Goal: Task Accomplishment & Management: Complete application form

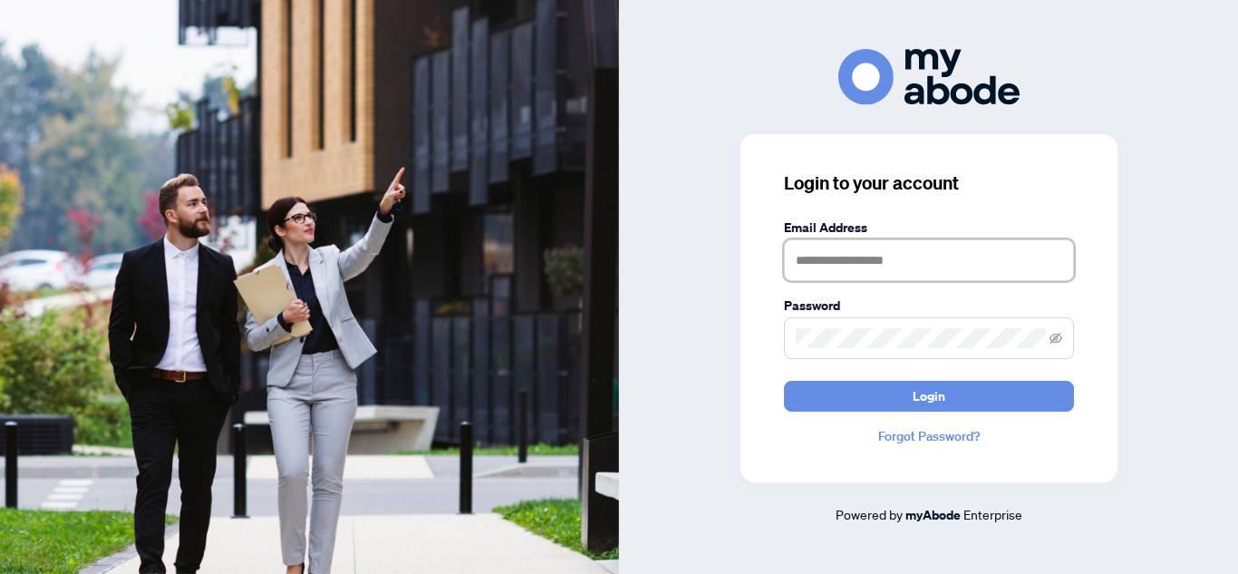
click at [854, 268] on input "text" at bounding box center [929, 260] width 290 height 42
type input "**********"
click at [784, 381] on button "Login" at bounding box center [929, 396] width 290 height 31
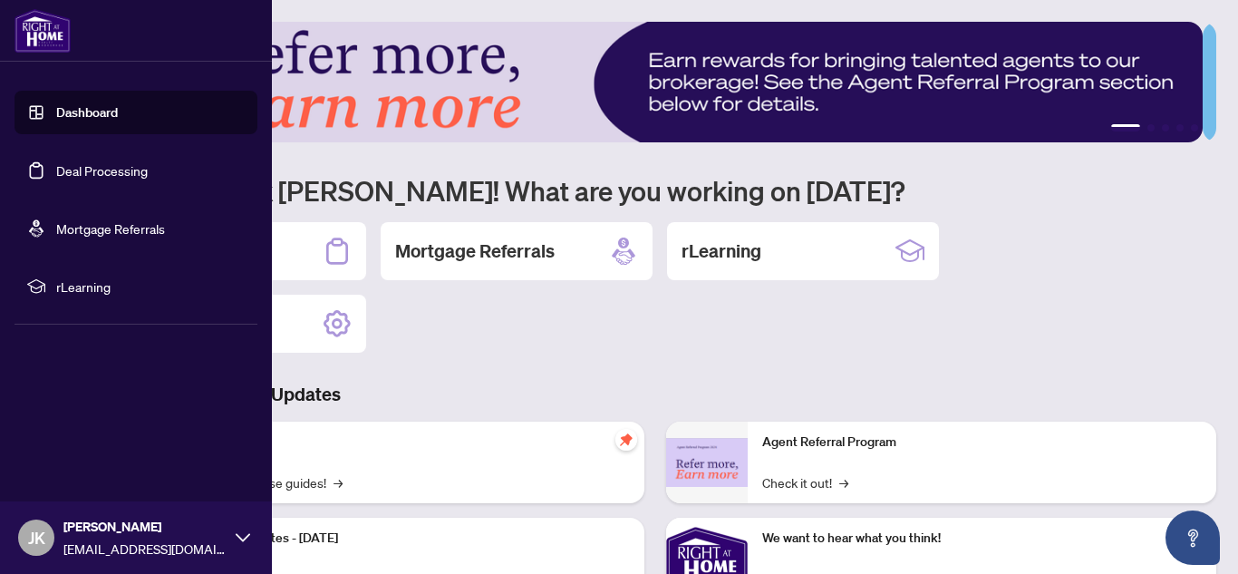
click at [69, 115] on link "Dashboard" at bounding box center [87, 112] width 62 height 16
click at [74, 162] on link "Deal Processing" at bounding box center [102, 170] width 92 height 16
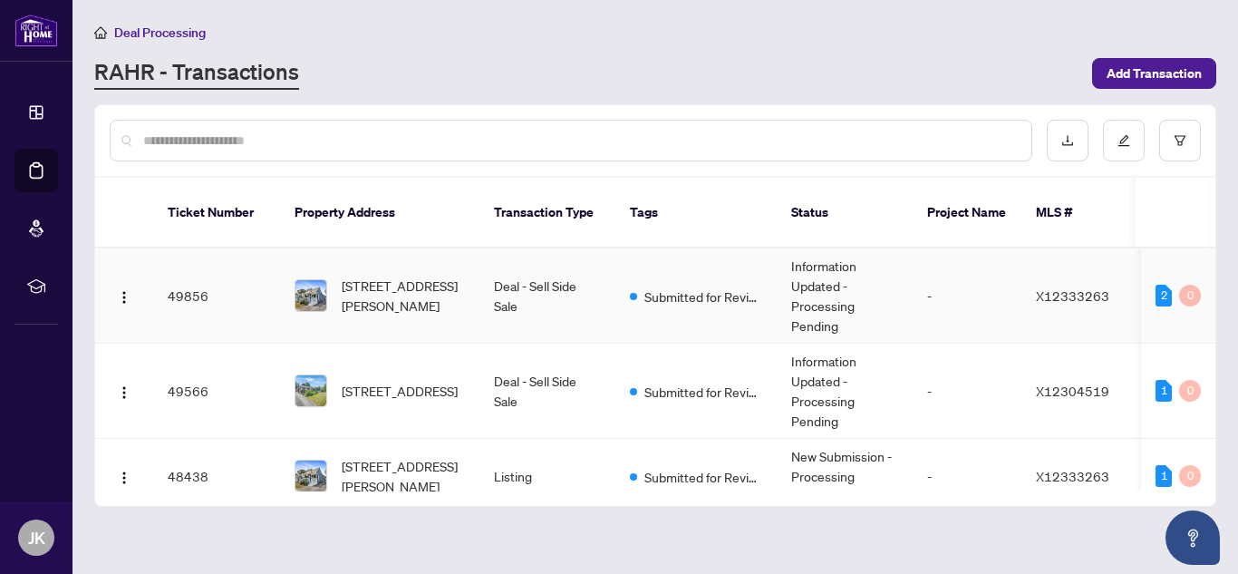
click at [752, 288] on td "Submitted for Review" at bounding box center [695, 295] width 161 height 95
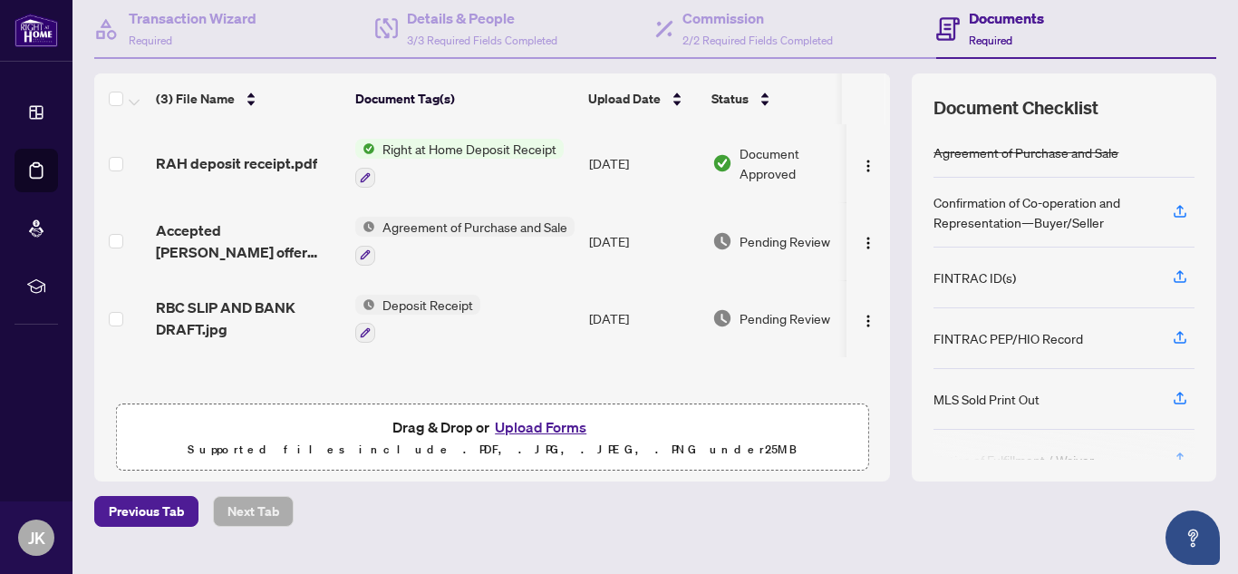
scroll to position [212, 0]
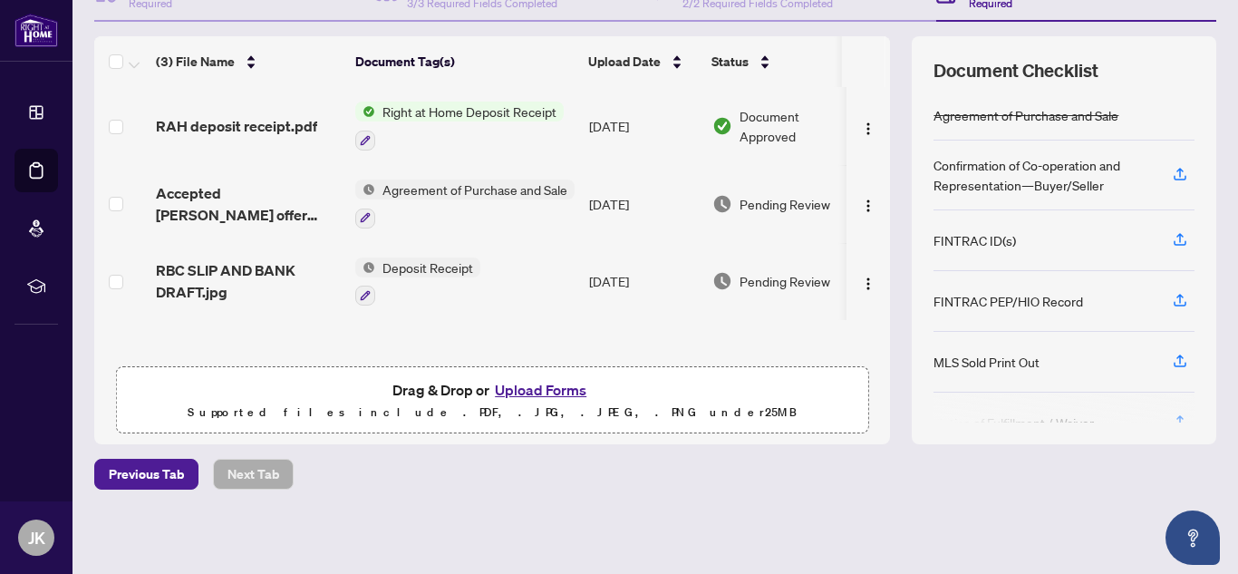
click at [523, 379] on button "Upload Forms" at bounding box center [540, 390] width 102 height 24
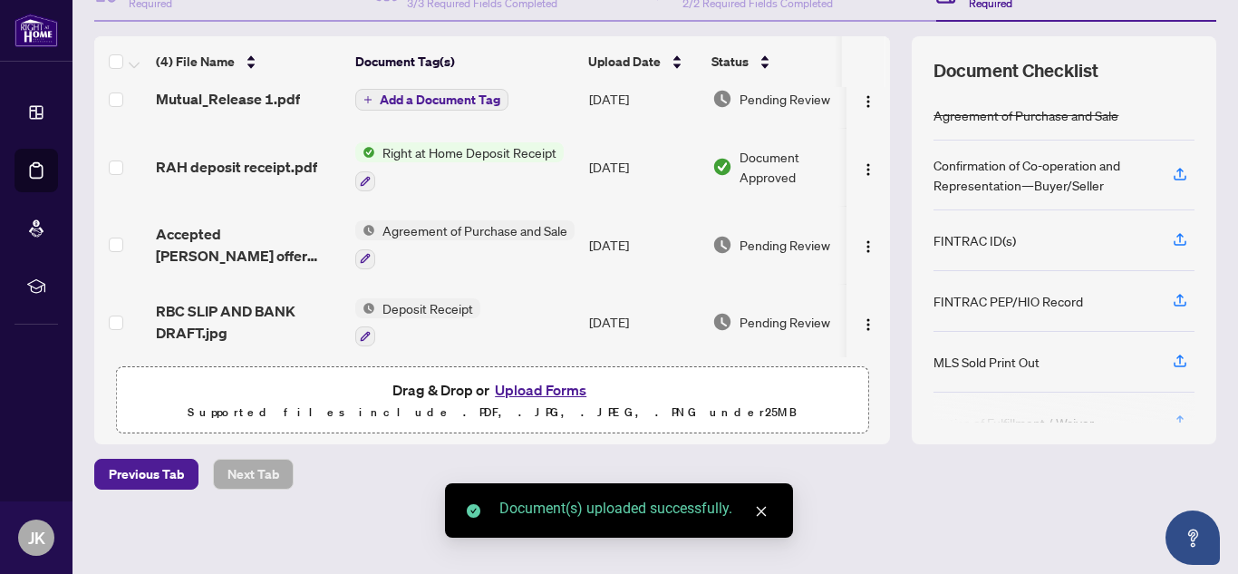
scroll to position [26, 0]
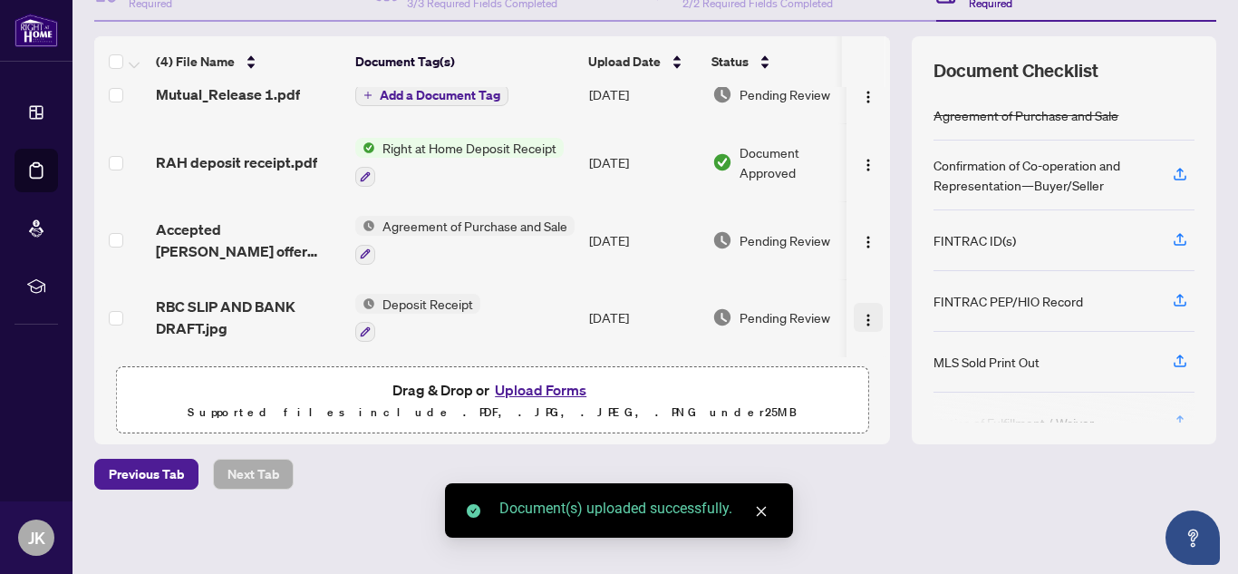
click at [861, 313] on img "button" at bounding box center [868, 320] width 14 height 14
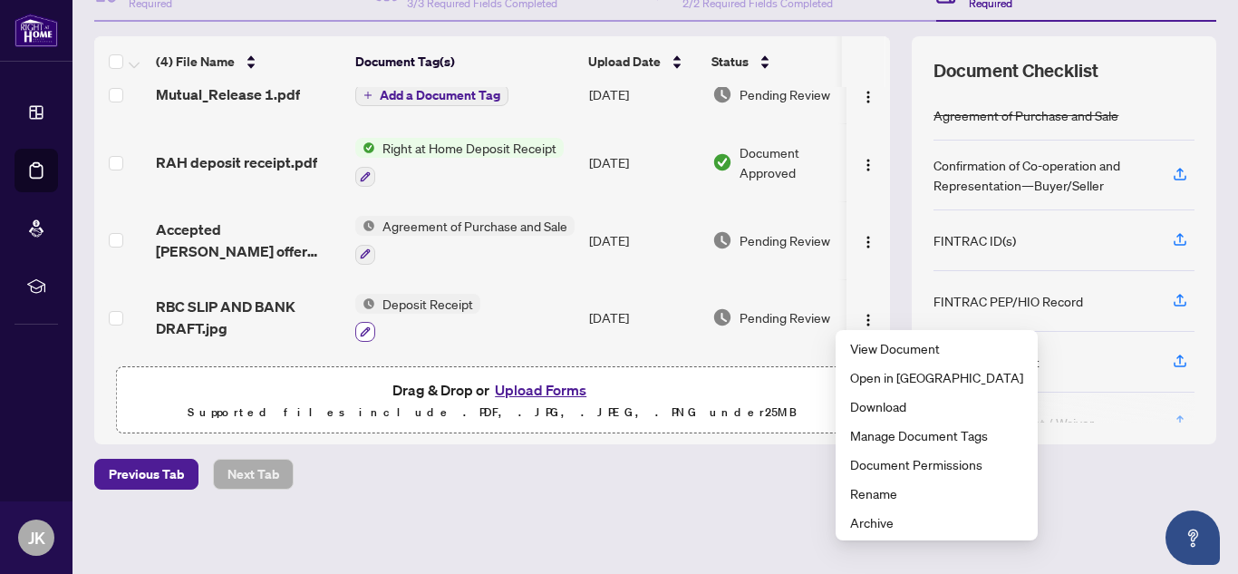
click at [371, 324] on button "button" at bounding box center [365, 332] width 20 height 20
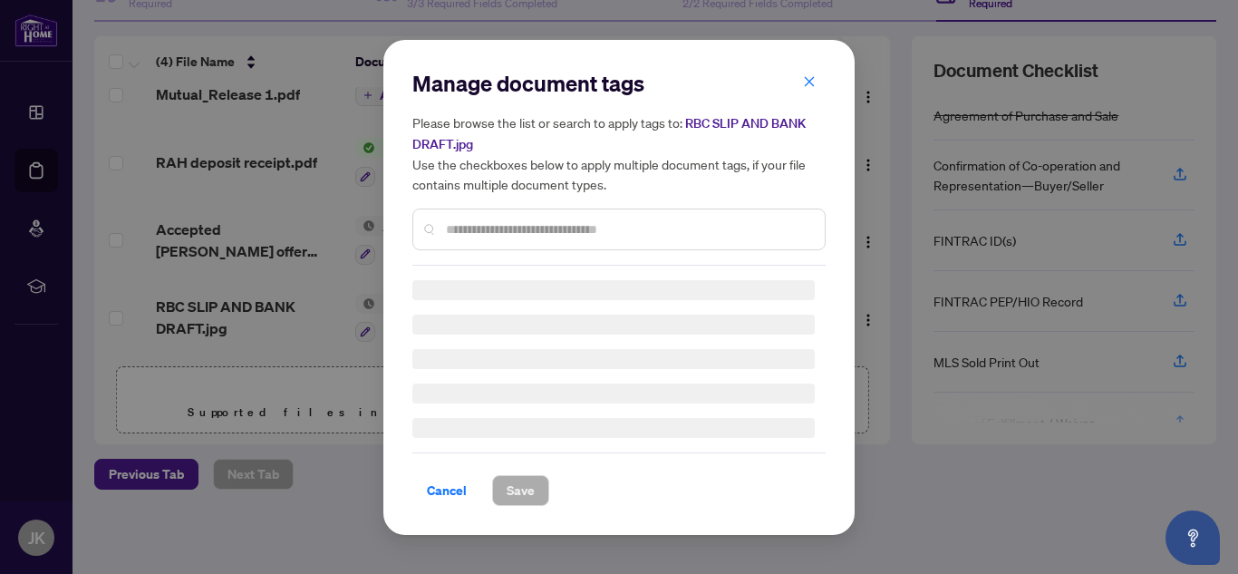
click at [476, 227] on div "Manage document tags Please browse the list or search to apply tags to: RBC SLI…" at bounding box center [618, 167] width 413 height 197
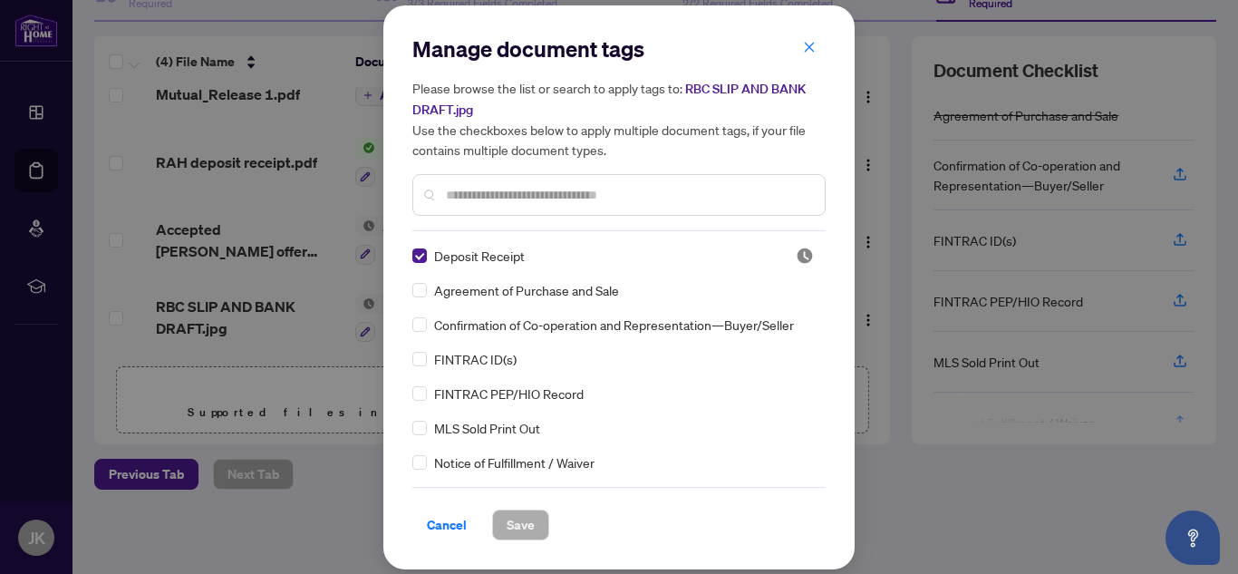
click at [483, 199] on input "text" at bounding box center [628, 195] width 364 height 20
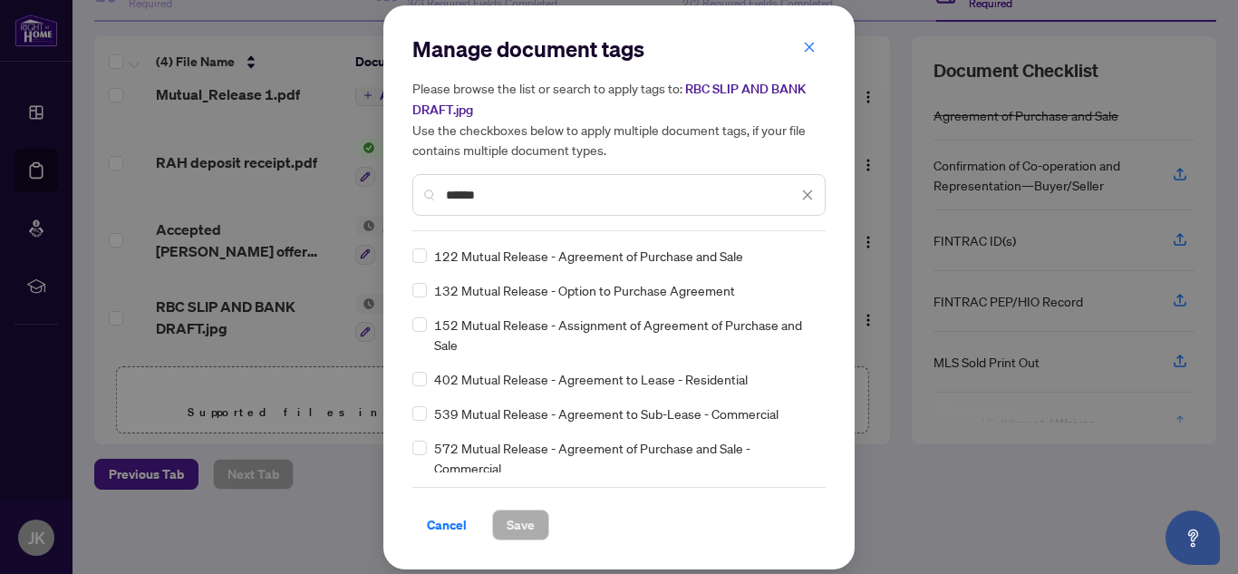
type input "******"
click at [523, 528] on span "Save" at bounding box center [521, 524] width 28 height 29
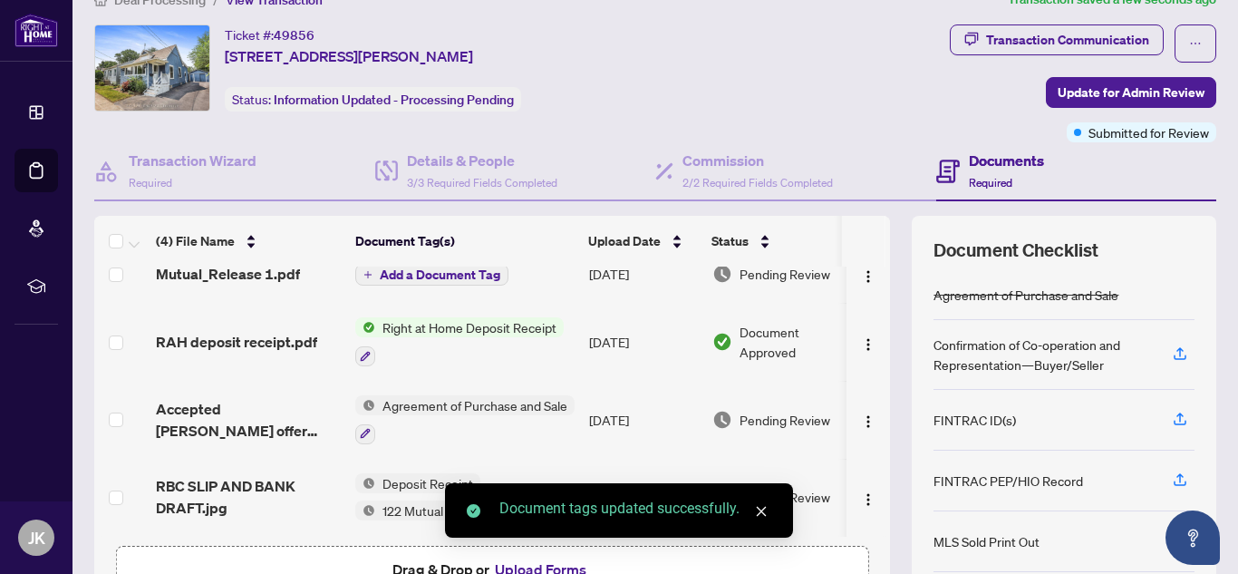
scroll to position [0, 0]
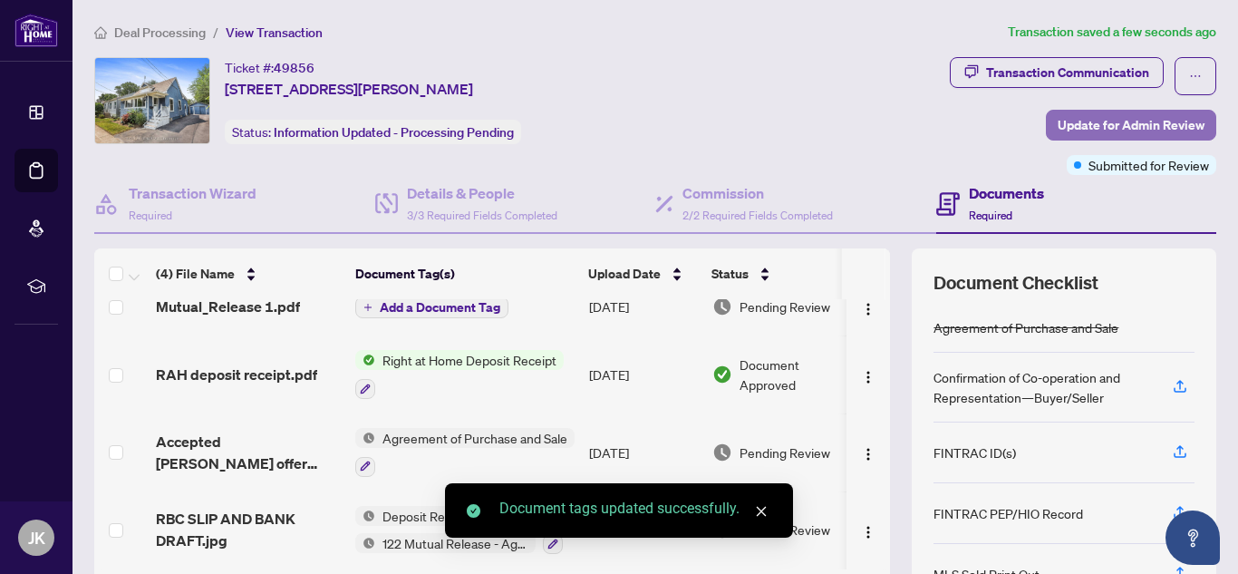
click at [1058, 117] on span "Update for Admin Review" at bounding box center [1131, 125] width 147 height 29
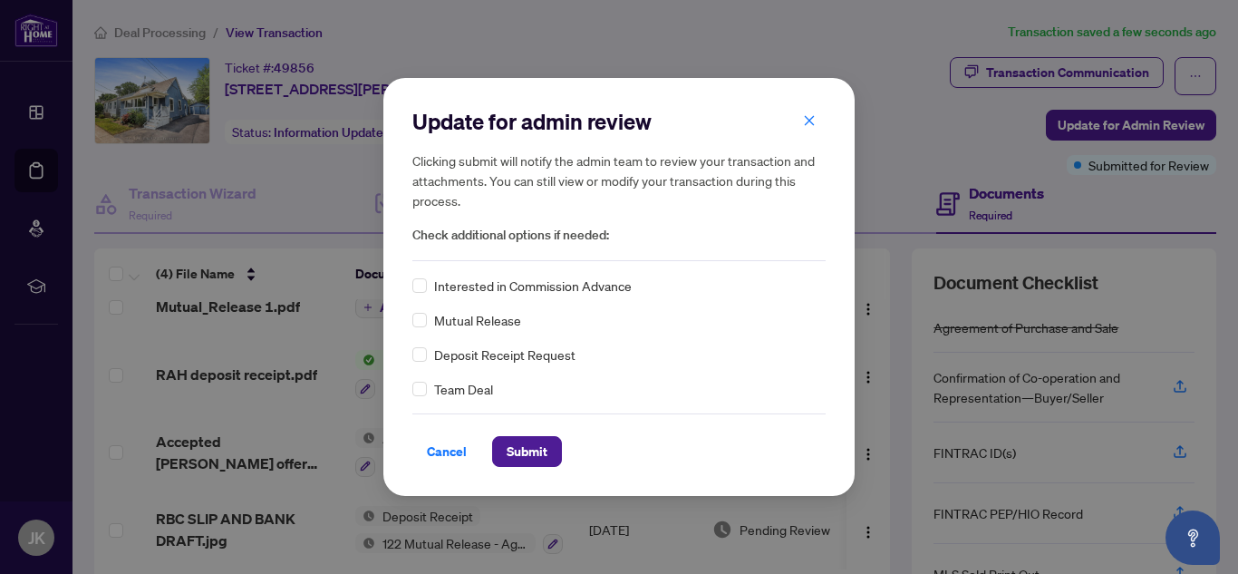
click at [502, 313] on span "Mutual Release" at bounding box center [477, 320] width 87 height 20
click at [553, 448] on button "Submit" at bounding box center [527, 451] width 70 height 31
